Goal: Communication & Community: Participate in discussion

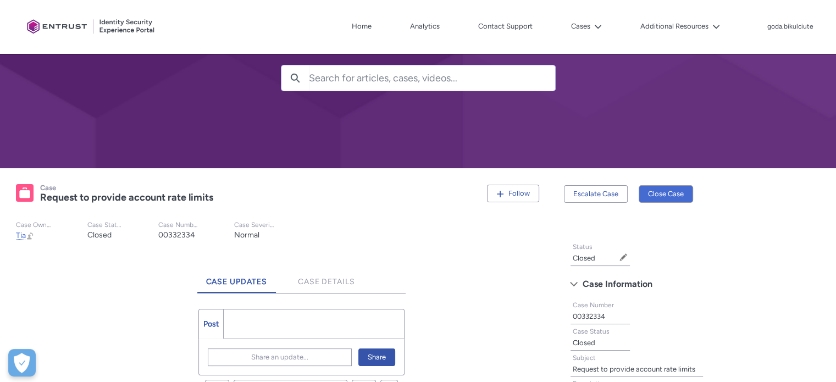
click at [270, 329] on ul "Post More" at bounding box center [301, 324] width 207 height 30
click at [262, 311] on ul "Post More" at bounding box center [301, 324] width 207 height 30
click at [276, 356] on span "Share an update..." at bounding box center [279, 357] width 57 height 16
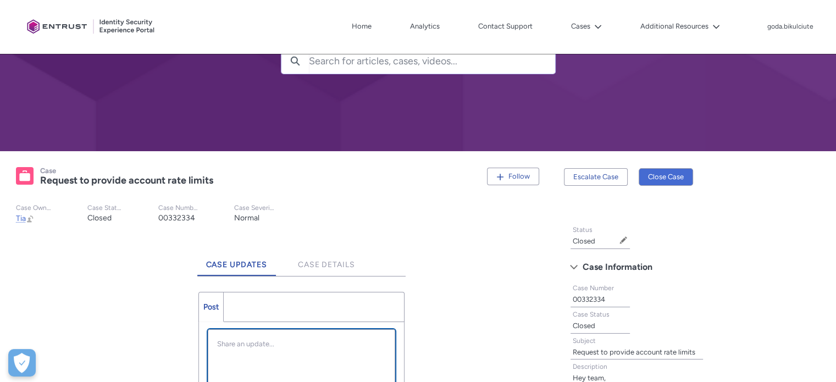
scroll to position [147, 0]
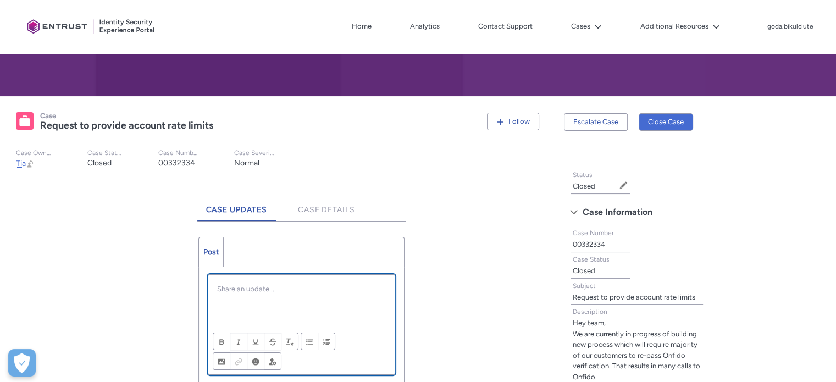
click at [296, 292] on p "Chatter Publisher" at bounding box center [301, 289] width 169 height 11
paste div "Chatter Publisher"
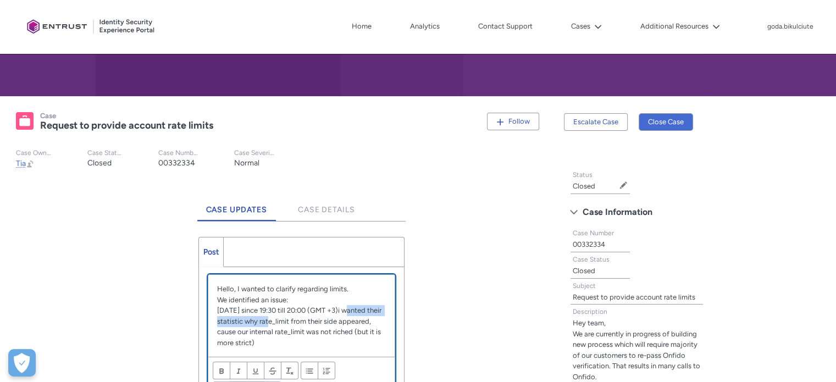
drag, startPoint x: 349, startPoint y: 307, endPoint x: 276, endPoint y: 320, distance: 74.8
click at [276, 320] on p "[DATE] since 19:30 till 20:00 (GMT +3)i wanted their statistic why rate_limit f…" at bounding box center [301, 326] width 169 height 43
drag, startPoint x: 262, startPoint y: 324, endPoint x: 269, endPoint y: 323, distance: 6.6
click at [269, 323] on p "rate_limit from their side appeared, cause our internal rate_limit was not rich…" at bounding box center [301, 332] width 169 height 32
click at [269, 321] on p "rate_limit from their side appeared, cause our internal rate_limit was not rich…" at bounding box center [301, 332] width 169 height 32
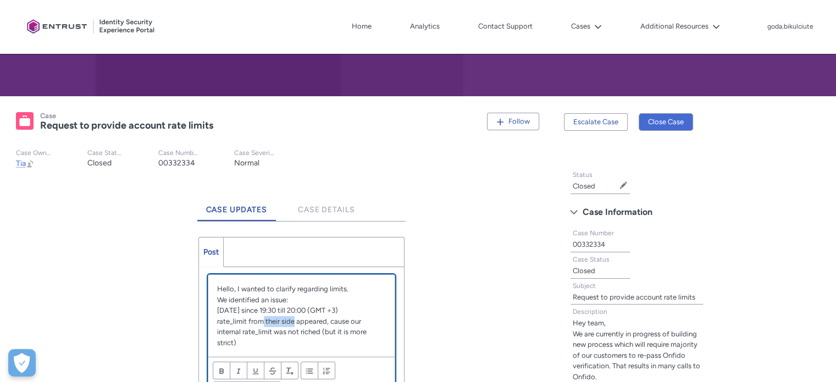
drag, startPoint x: 264, startPoint y: 318, endPoint x: 292, endPoint y: 320, distance: 28.7
click at [292, 320] on p "rate_limit from their side appeared, cause our internal rate_limit was not rich…" at bounding box center [301, 332] width 169 height 32
drag, startPoint x: 324, startPoint y: 320, endPoint x: 341, endPoint y: 320, distance: 17.0
click at [341, 320] on p "rate_limit from Onfido appeared, cause our internal rate_limit was not riched (…" at bounding box center [301, 326] width 169 height 21
click at [275, 334] on p "rate_limit from Onfido appeared, but our internal rate_limit was not riched (bu…" at bounding box center [301, 326] width 169 height 21
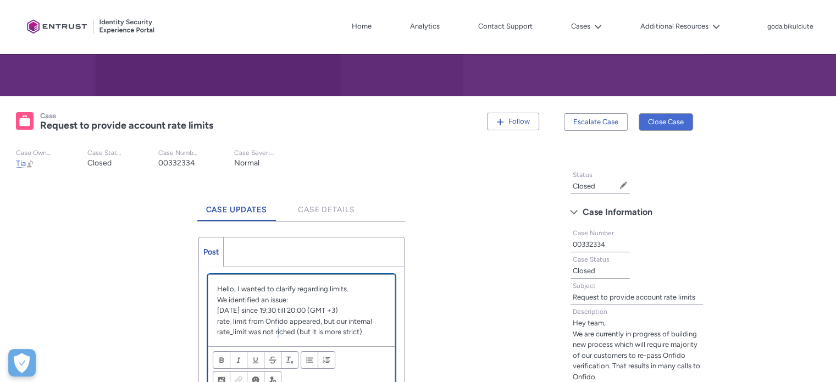
click at [278, 331] on p "rate_limit from Onfido appeared, but our internal rate_limit was not riched (bu…" at bounding box center [301, 326] width 169 height 21
drag, startPoint x: 389, startPoint y: 330, endPoint x: 307, endPoint y: 330, distance: 81.9
click at [307, 330] on div "Hello, I wanted to clarify regarding limits. We identified an issue: [DATE] sin…" at bounding box center [301, 310] width 187 height 71
click at [306, 331] on p "rate_limit from Onfido appeared, but our internal rate_limit was not reached (b…" at bounding box center [301, 326] width 169 height 21
drag, startPoint x: 306, startPoint y: 331, endPoint x: 367, endPoint y: 329, distance: 61.6
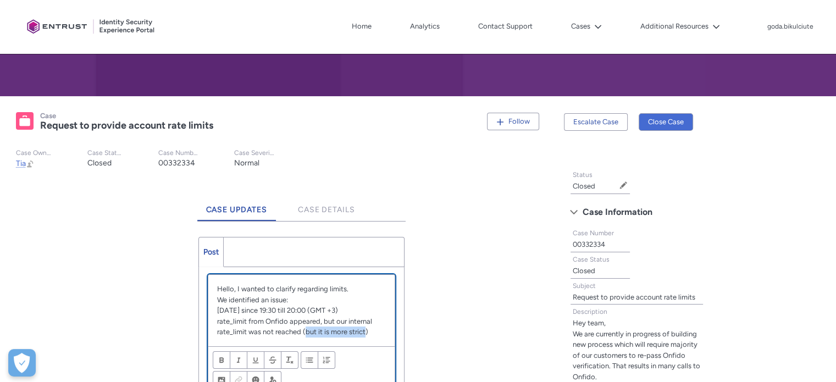
click at [367, 329] on p "rate_limit from Onfido appeared, but our internal rate_limit was not reached (b…" at bounding box center [301, 326] width 169 height 21
click at [369, 324] on p "rate_limit from Onfido appeared, but our internal rate_limit was not reached (a…" at bounding box center [301, 332] width 169 height 32
click at [375, 329] on p "rate_limit from Onfido appeared, but our internal rate_limit was not reached (a…" at bounding box center [301, 332] width 169 height 32
click at [364, 337] on p "rate_limit from Onfido appeared, but our internal rate_limit was not reached (a…" at bounding box center [301, 332] width 169 height 32
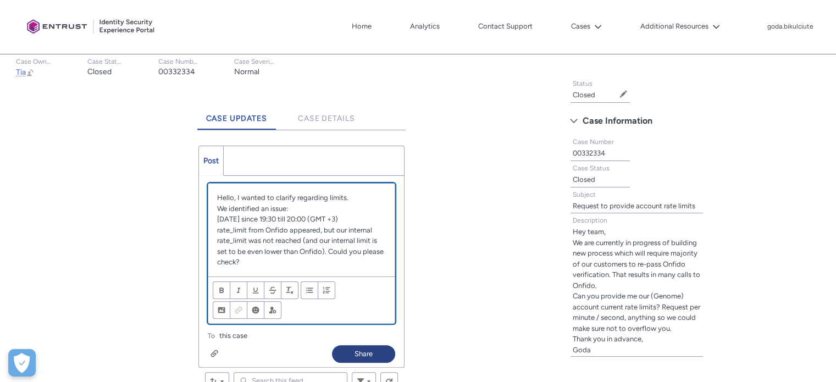
scroll to position [257, 0]
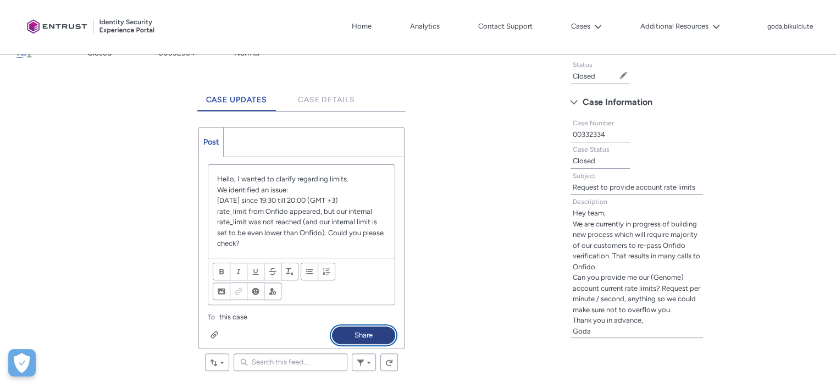
click at [361, 329] on button "Share" at bounding box center [363, 335] width 63 height 18
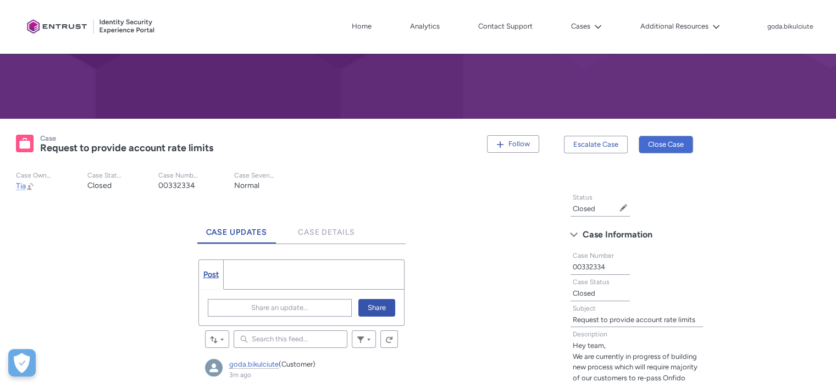
scroll to position [0, 0]
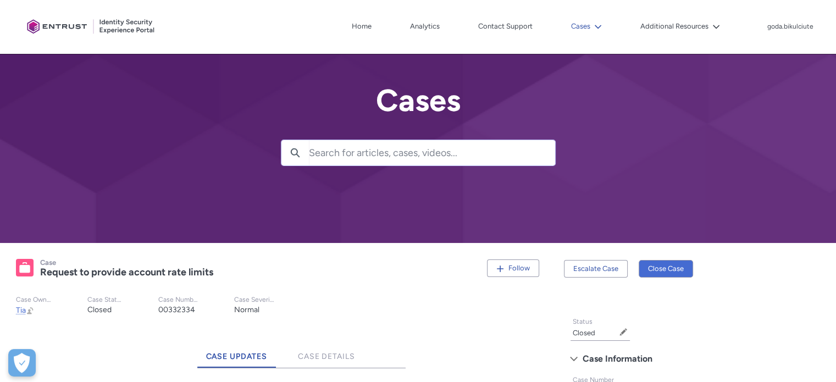
drag, startPoint x: 582, startPoint y: 35, endPoint x: 589, endPoint y: 29, distance: 8.5
click at [586, 30] on nav "Home Analytics Contact Support Cases Additional Resources More" at bounding box center [452, 27] width 541 height 18
click at [589, 29] on button "Cases" at bounding box center [586, 26] width 36 height 16
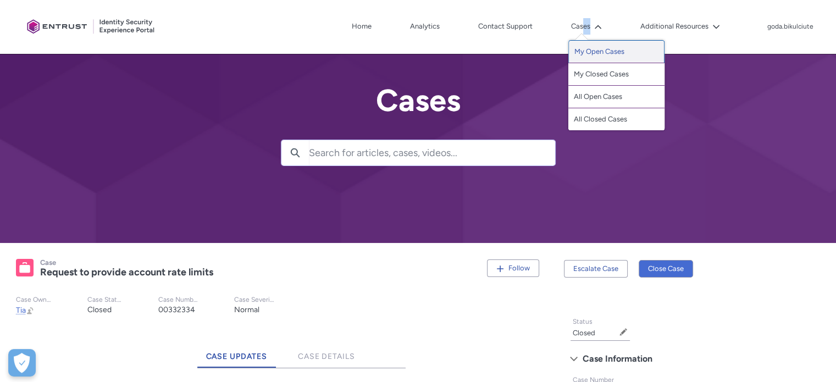
click at [599, 49] on link "My Open Cases" at bounding box center [616, 51] width 96 height 23
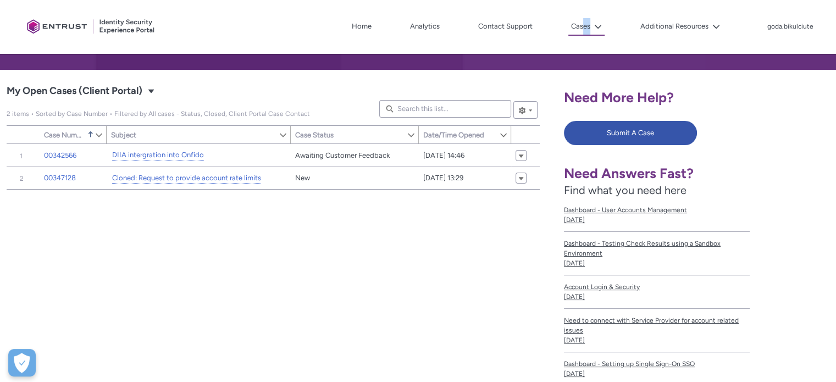
scroll to position [165, 0]
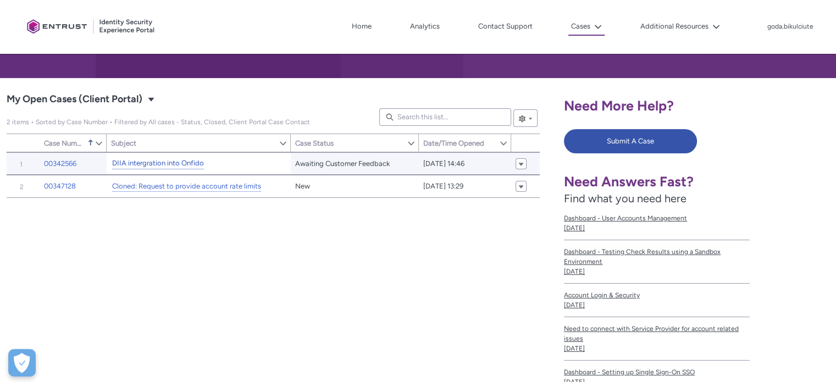
click at [119, 163] on link "DIIA intergration into Onfido" at bounding box center [158, 164] width 92 height 12
